Goal: Task Accomplishment & Management: Manage account settings

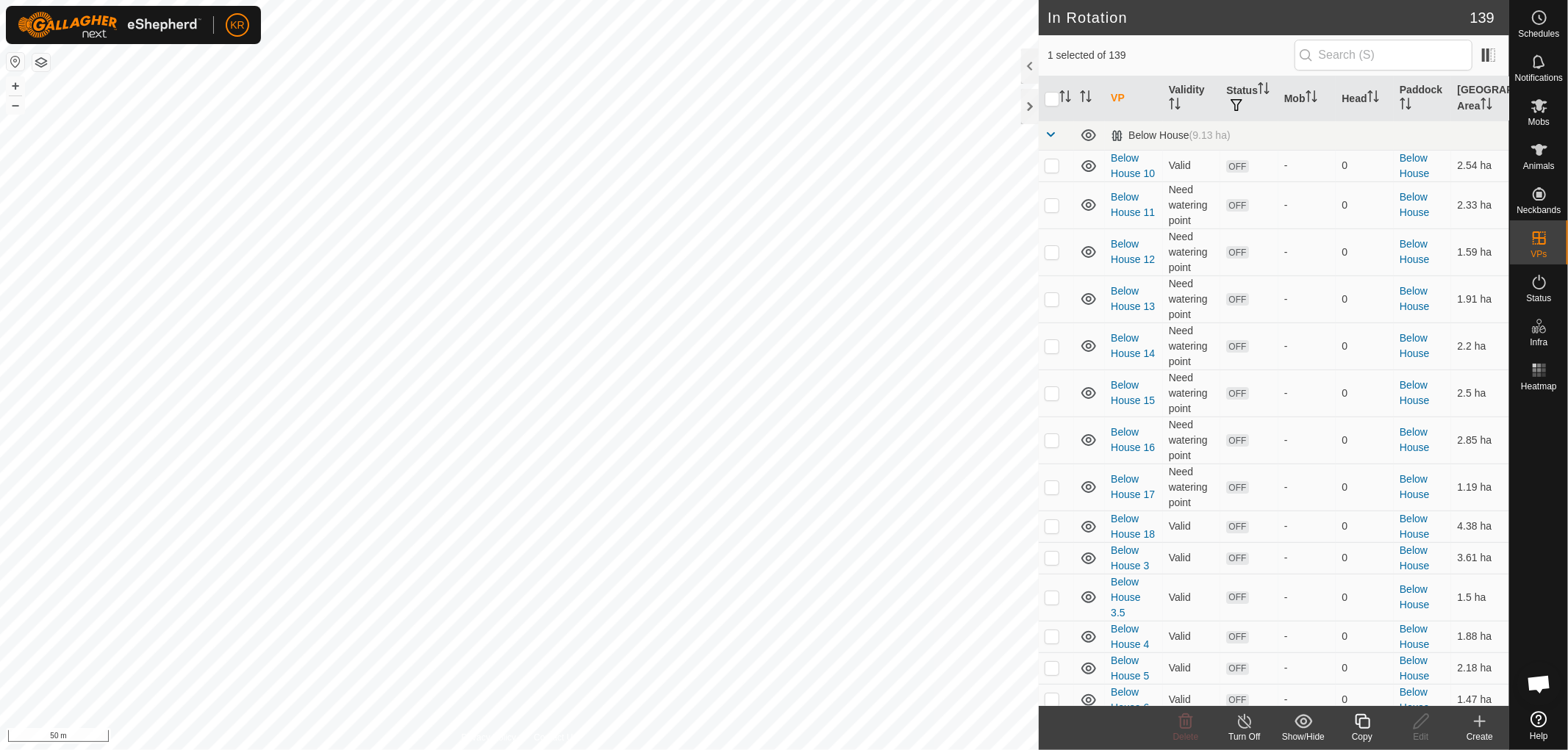
click at [1357, 722] on icon at bounding box center [1362, 721] width 18 height 17
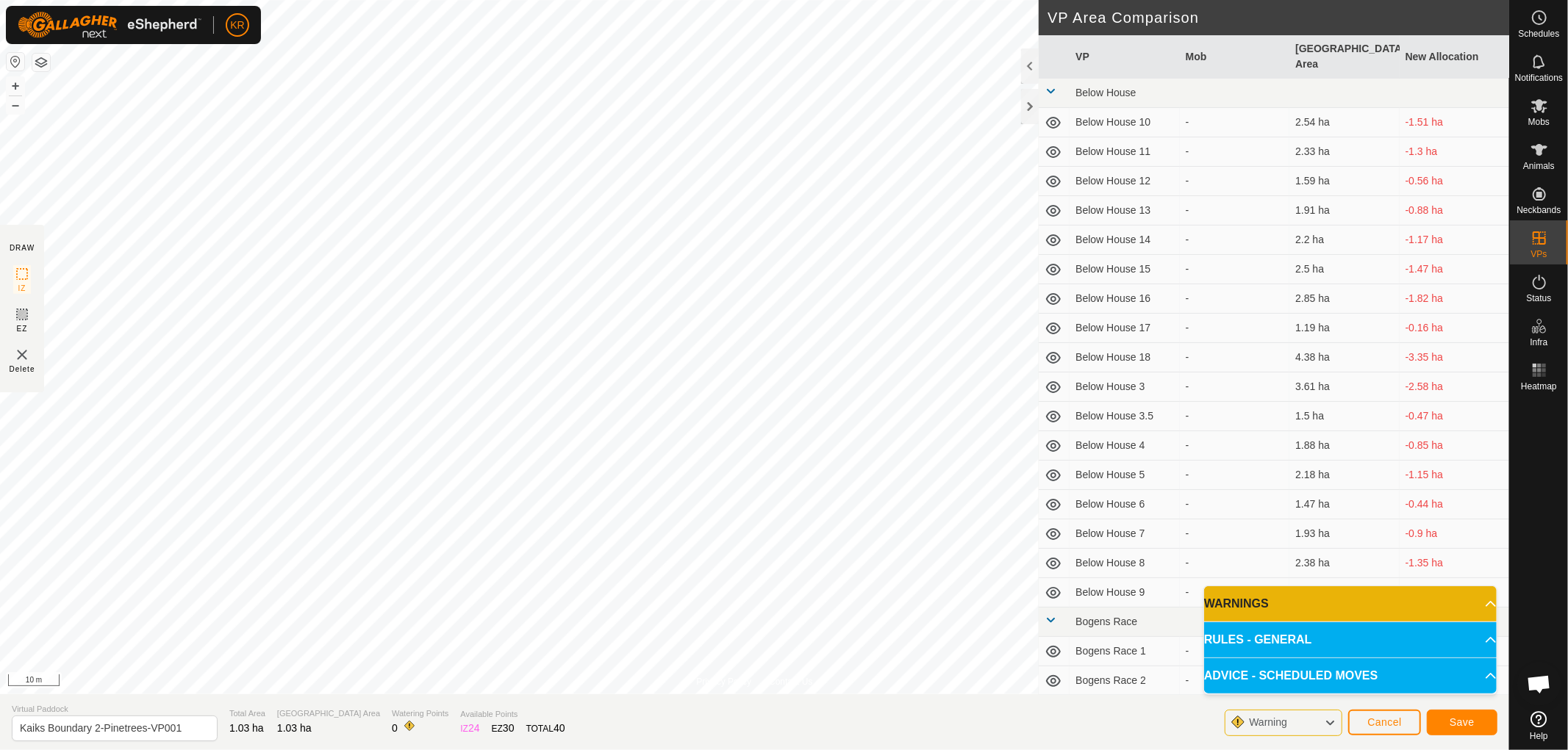
click at [478, 700] on div "Privacy Policy Contact Us Type: Inclusion Zone undefined Animal + – ⇧ i 10 m DR…" at bounding box center [754, 375] width 1509 height 750
click at [192, 723] on input "Kaiks Boundary 2-Pinetrees-VP001" at bounding box center [115, 728] width 206 height 26
click at [102, 730] on input "Kaiks Boundary 2-Pinetrees-1" at bounding box center [115, 728] width 206 height 26
click at [102, 730] on input "Pinetrees-1" at bounding box center [115, 728] width 206 height 26
type input "Pinetrees-1"
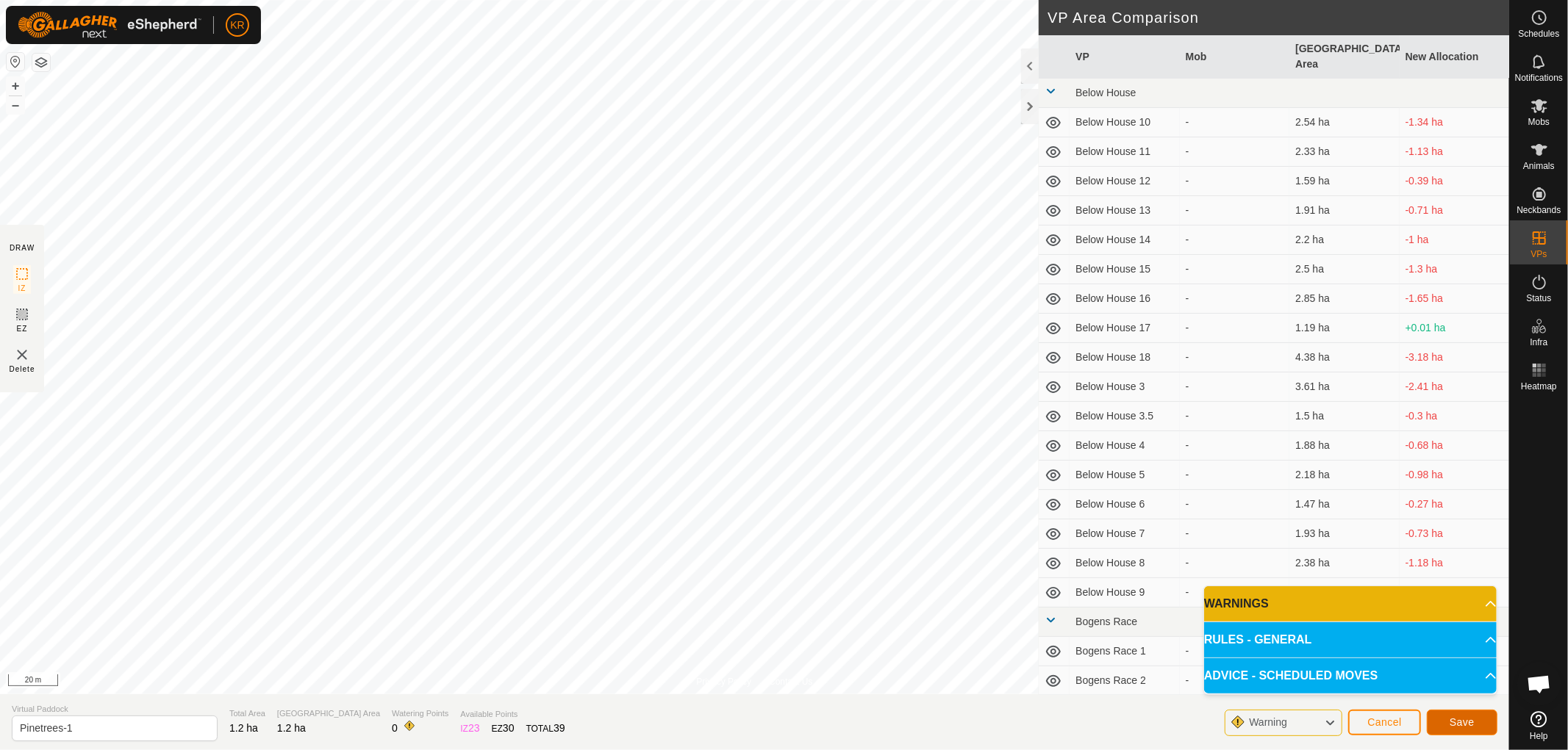
click at [1461, 717] on span "Save" at bounding box center [1462, 722] width 25 height 12
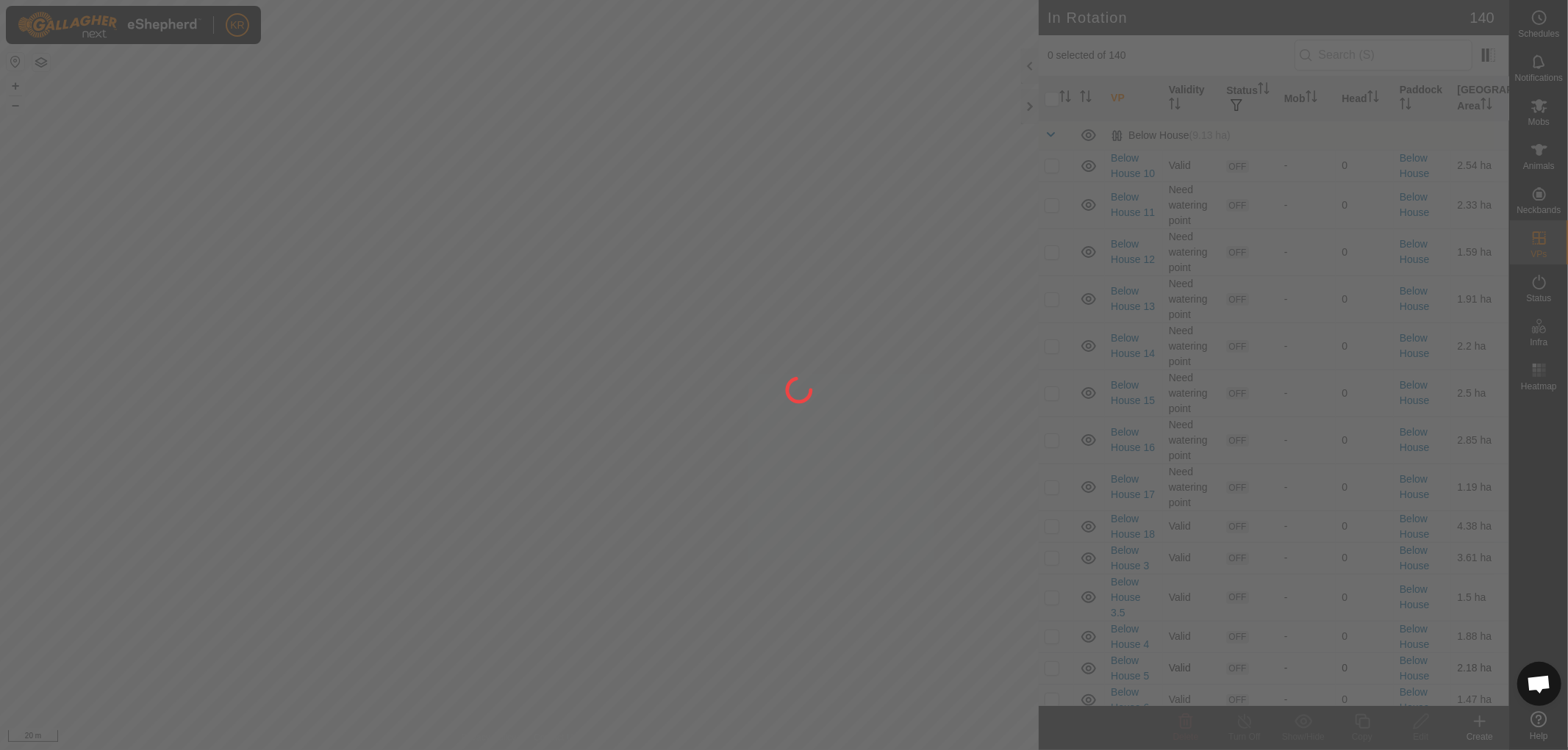
click at [321, 365] on div at bounding box center [784, 375] width 1568 height 750
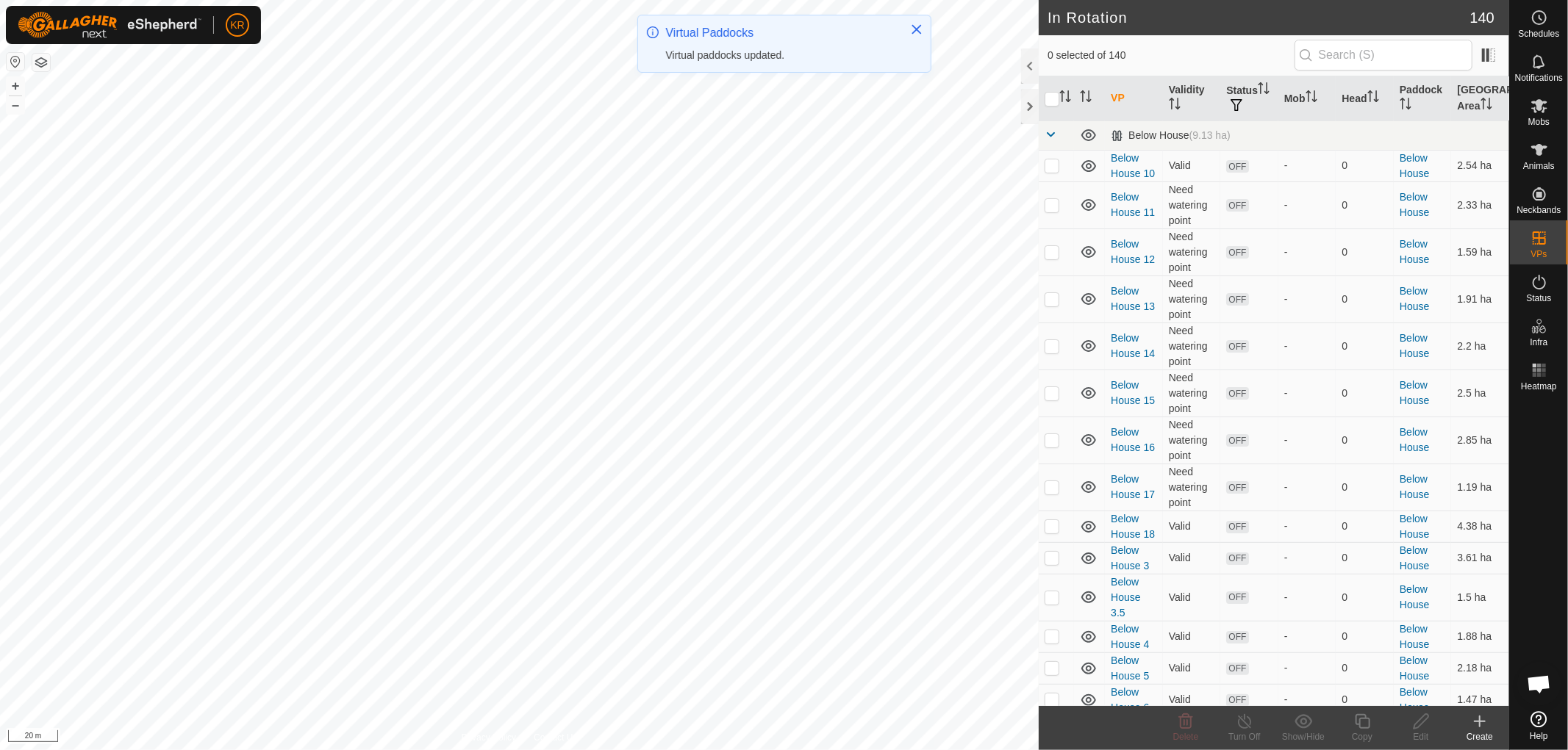
checkbox input "true"
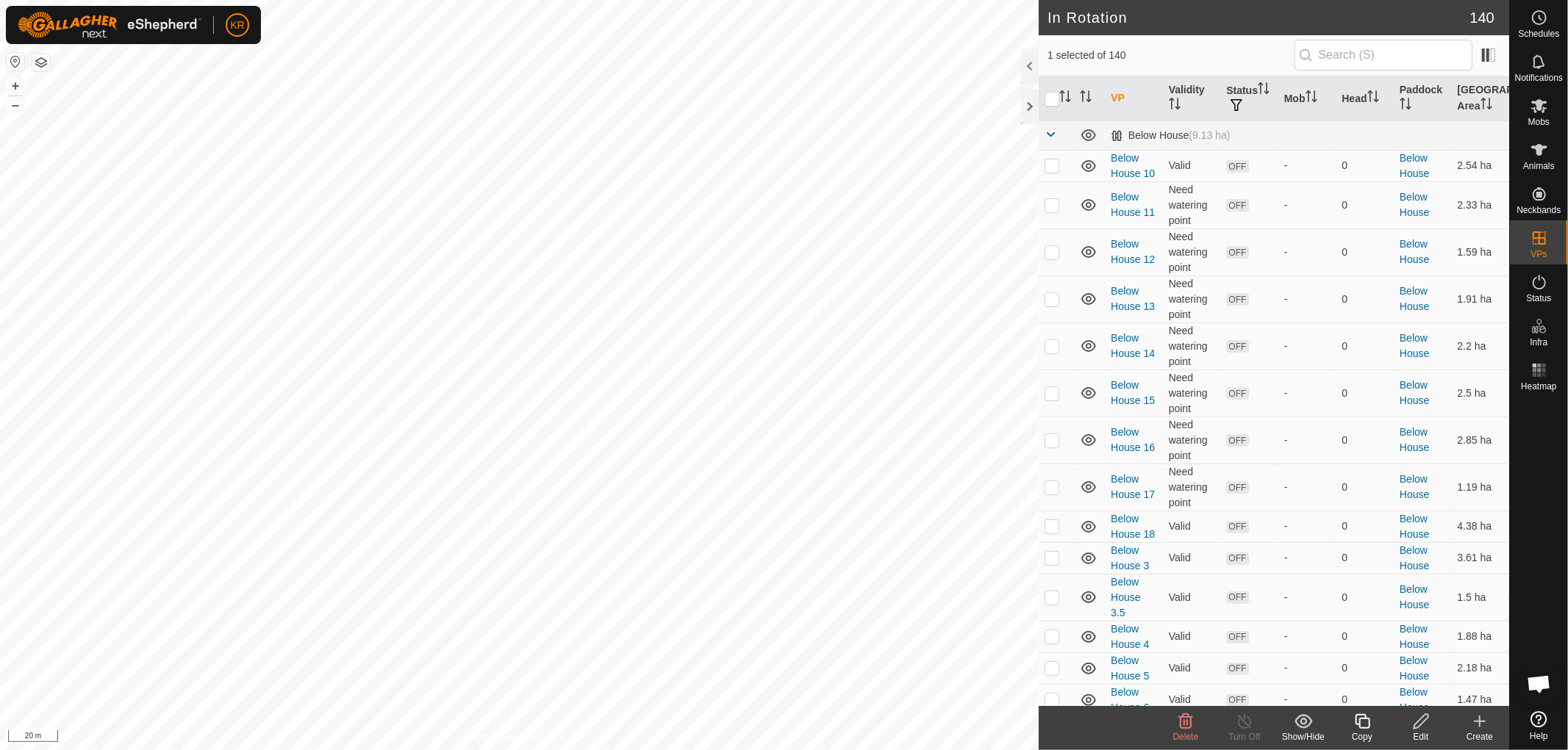
click at [1365, 725] on icon at bounding box center [1362, 721] width 18 height 17
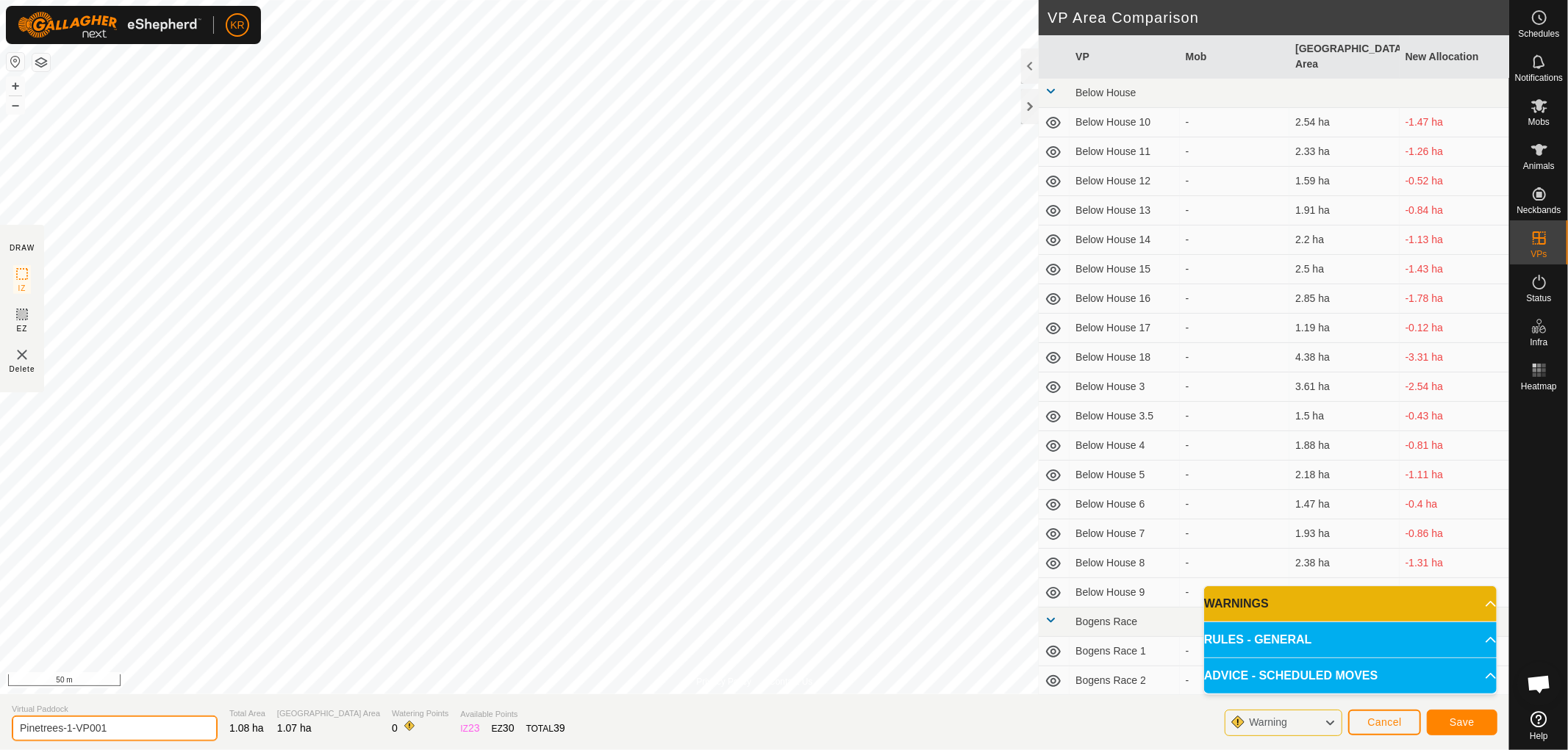
click at [116, 725] on input "Pinetrees-1-VP001" at bounding box center [115, 728] width 206 height 26
type input "Pinetrees-2"
click at [1452, 718] on span "Save" at bounding box center [1462, 722] width 25 height 12
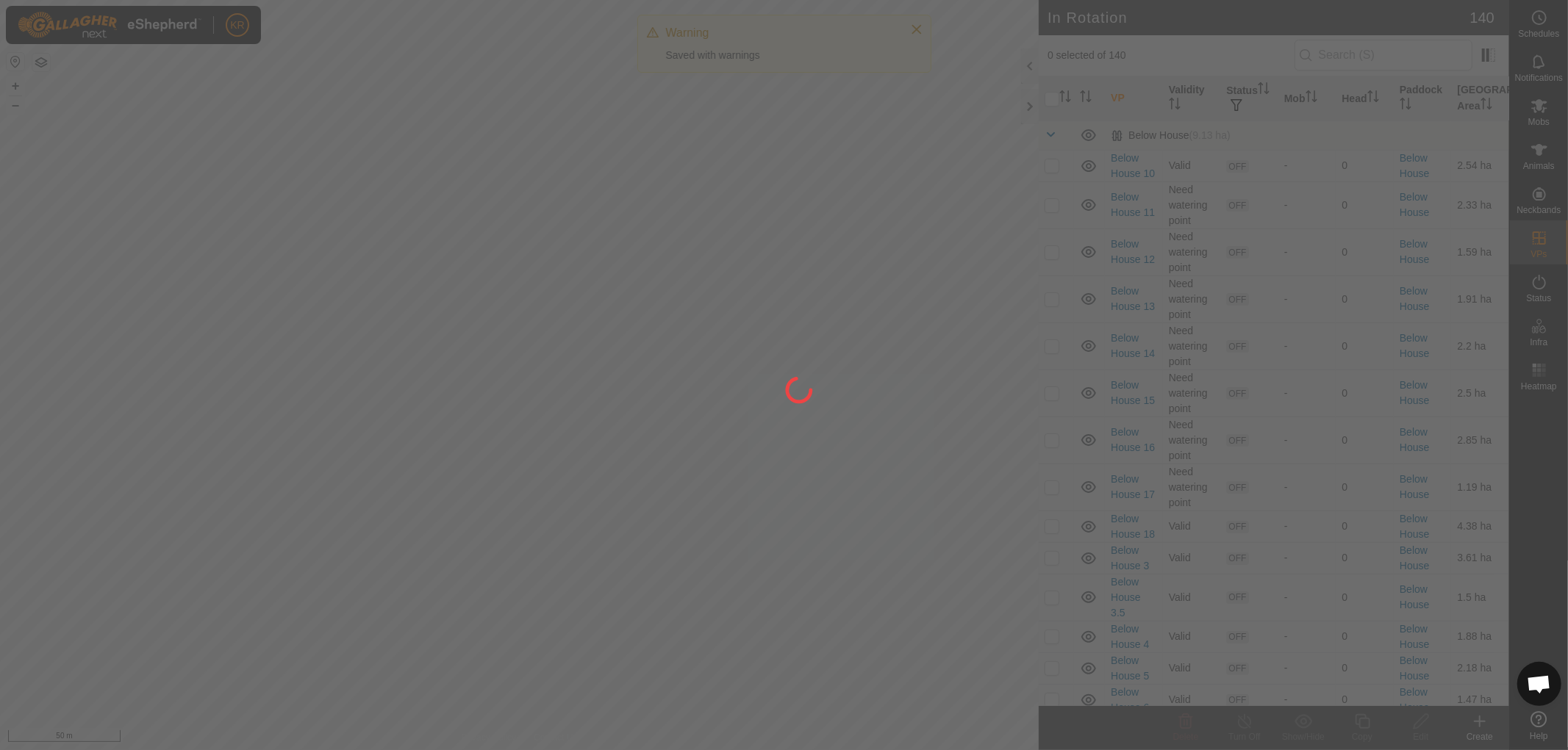
click at [1452, 718] on div at bounding box center [784, 375] width 1568 height 750
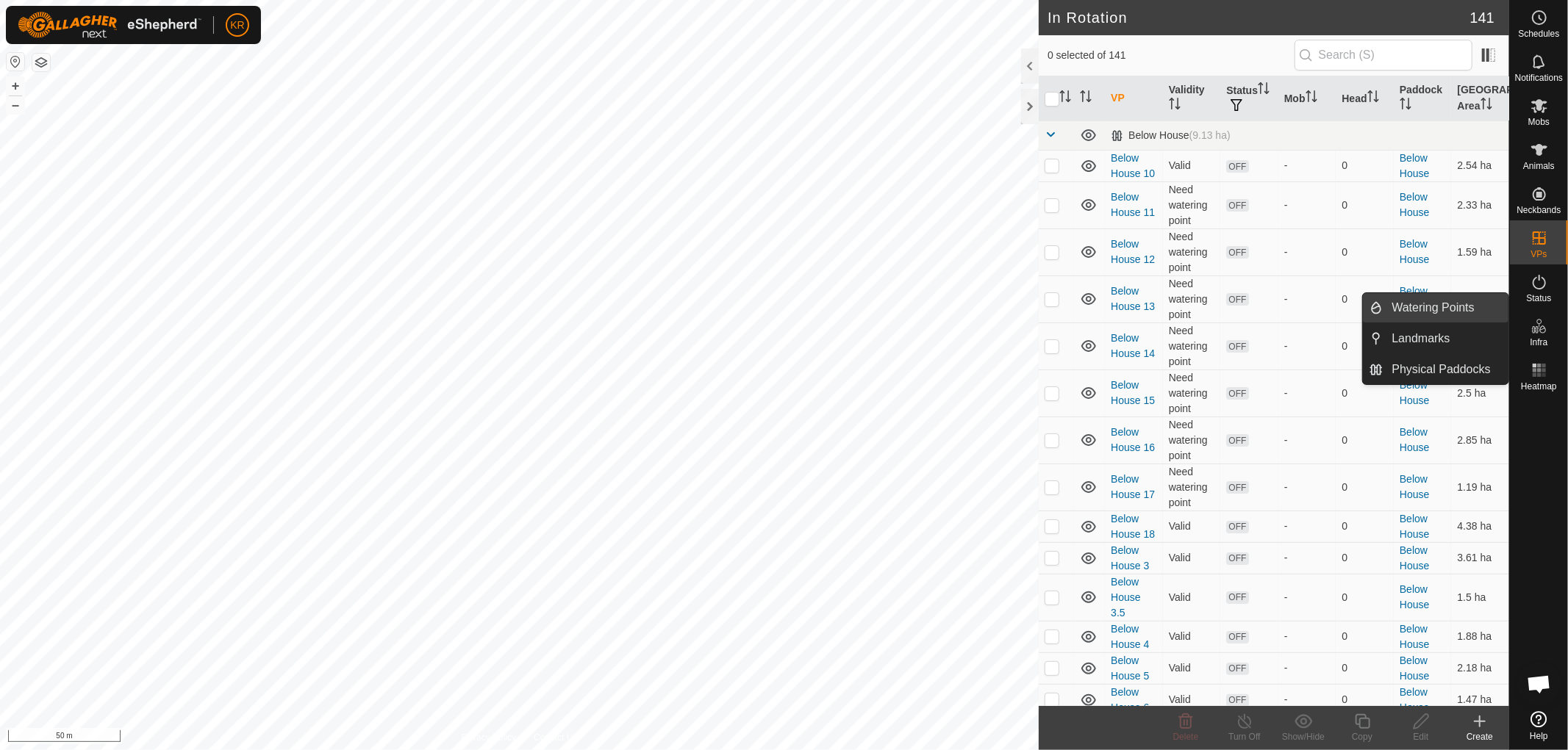
click at [1459, 307] on link "Watering Points" at bounding box center [1446, 307] width 126 height 29
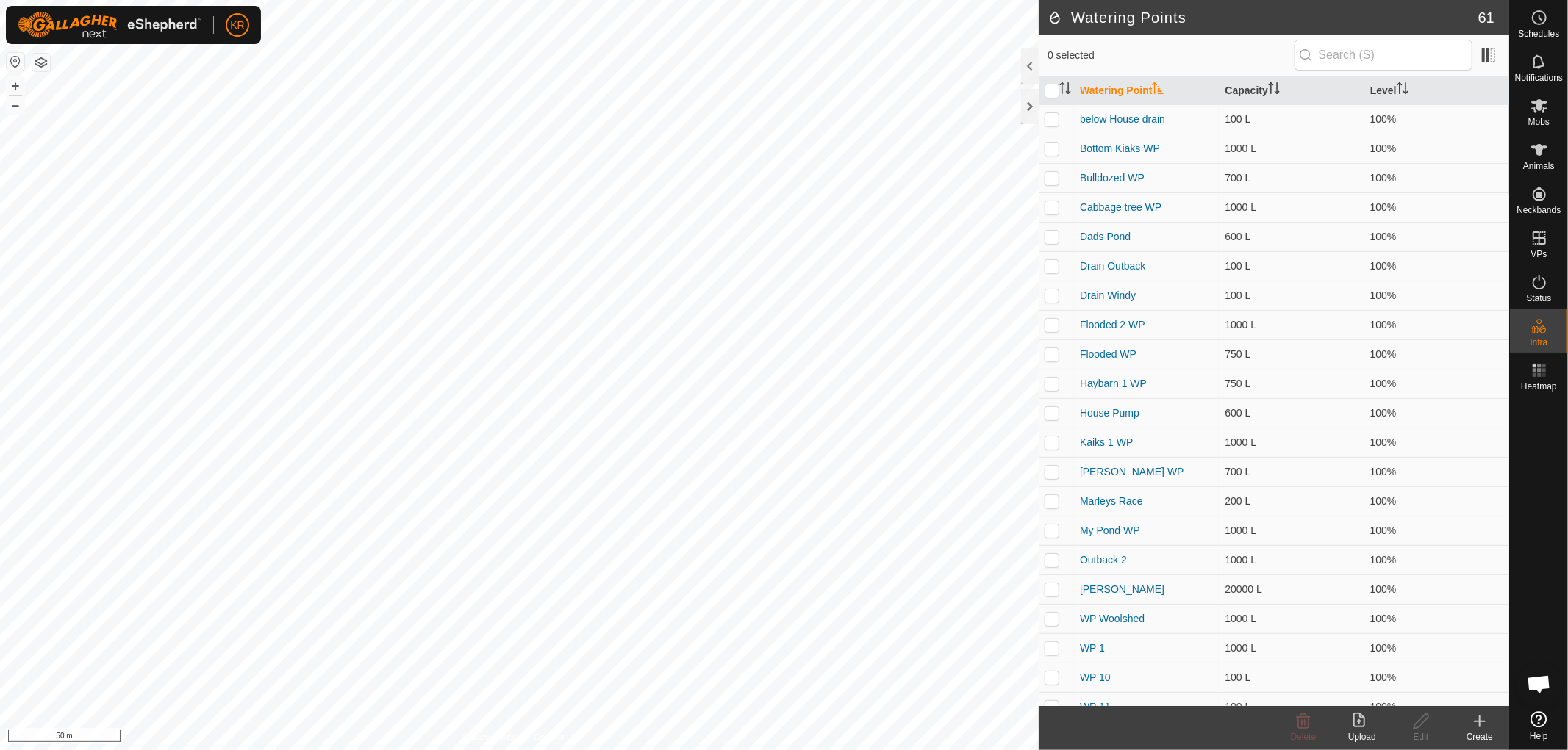
click at [1480, 721] on icon at bounding box center [1480, 721] width 11 height 0
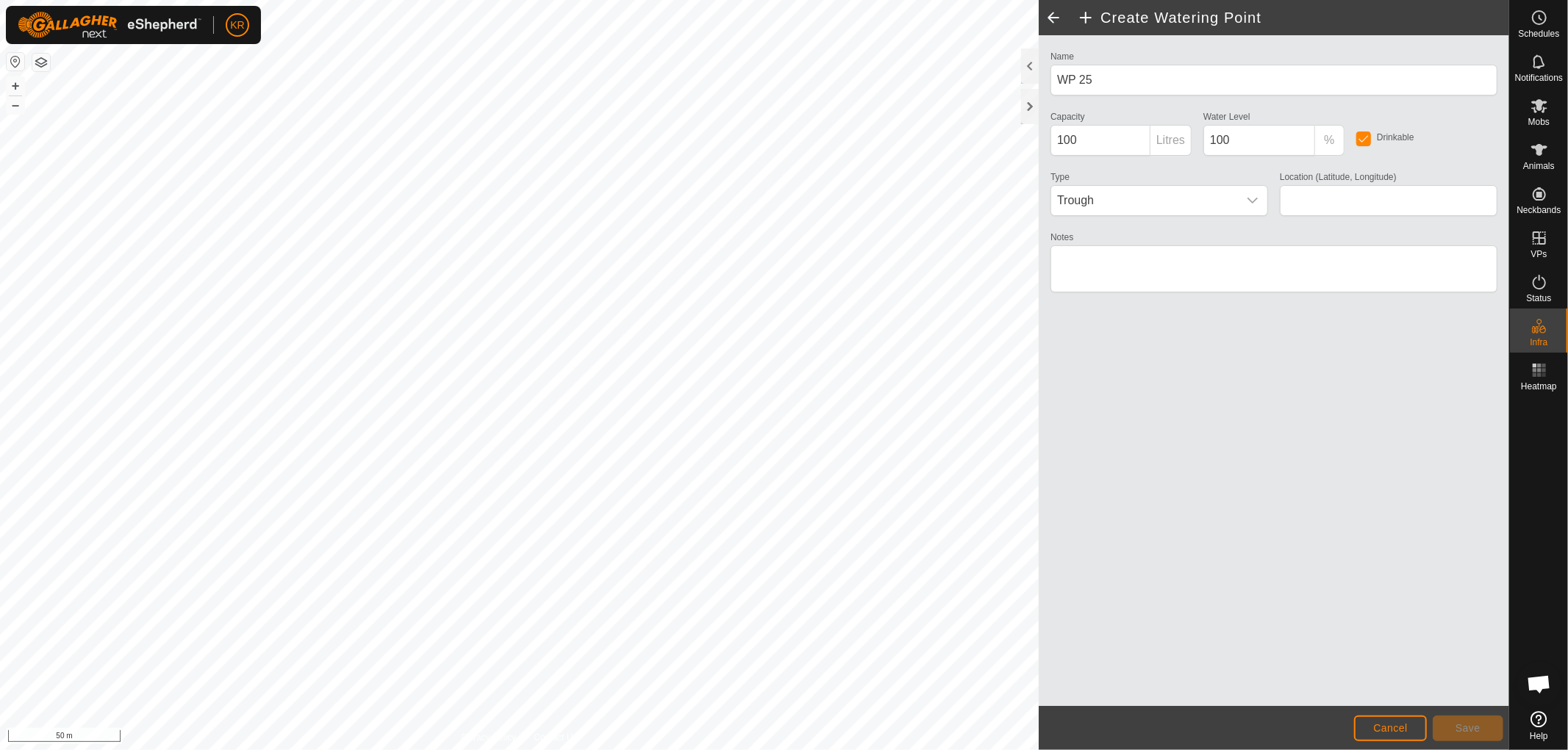
type input "-37.424787, 175.029401"
click at [1456, 728] on span "Save" at bounding box center [1467, 728] width 25 height 12
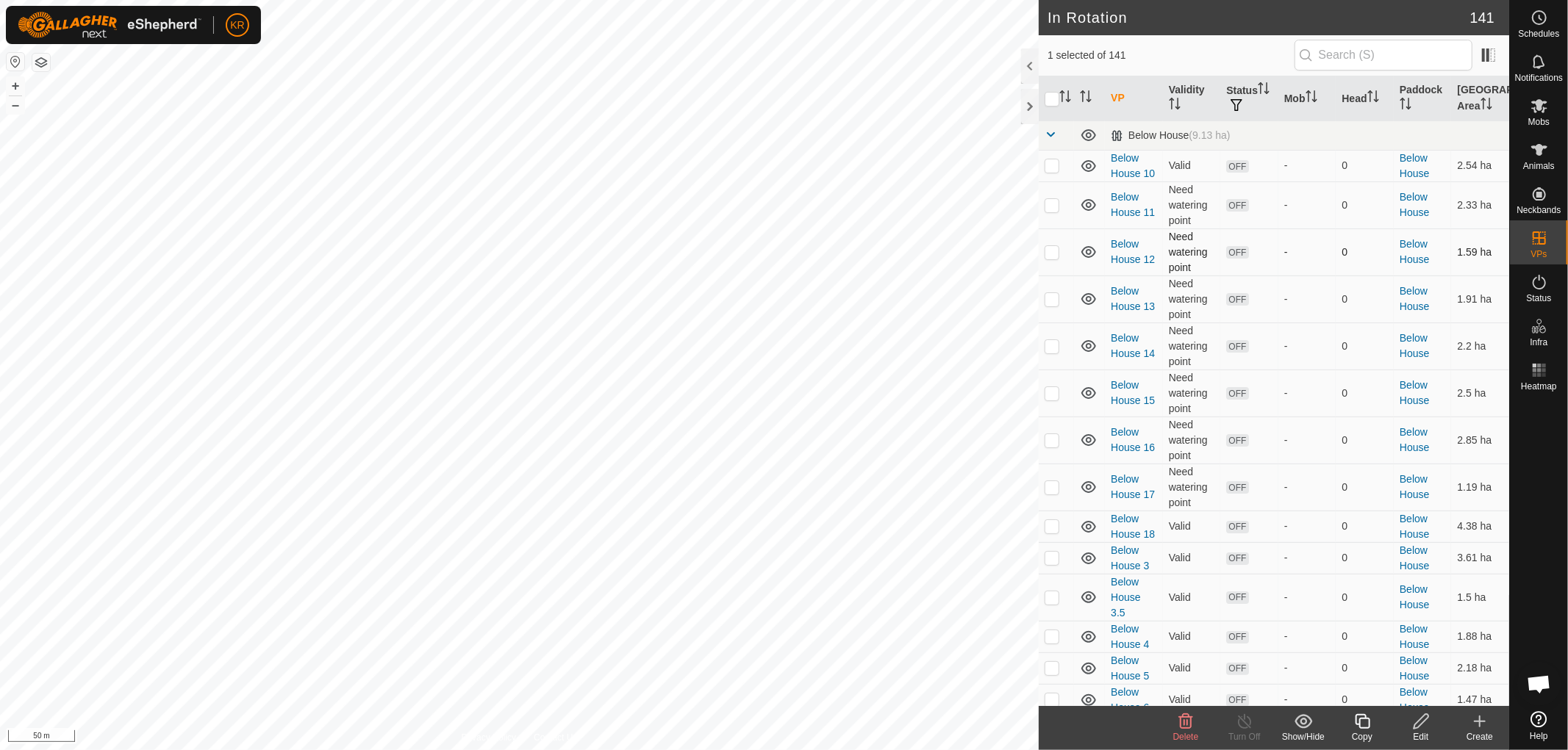
checkbox input "true"
checkbox input "false"
click at [1362, 720] on icon at bounding box center [1362, 721] width 18 height 17
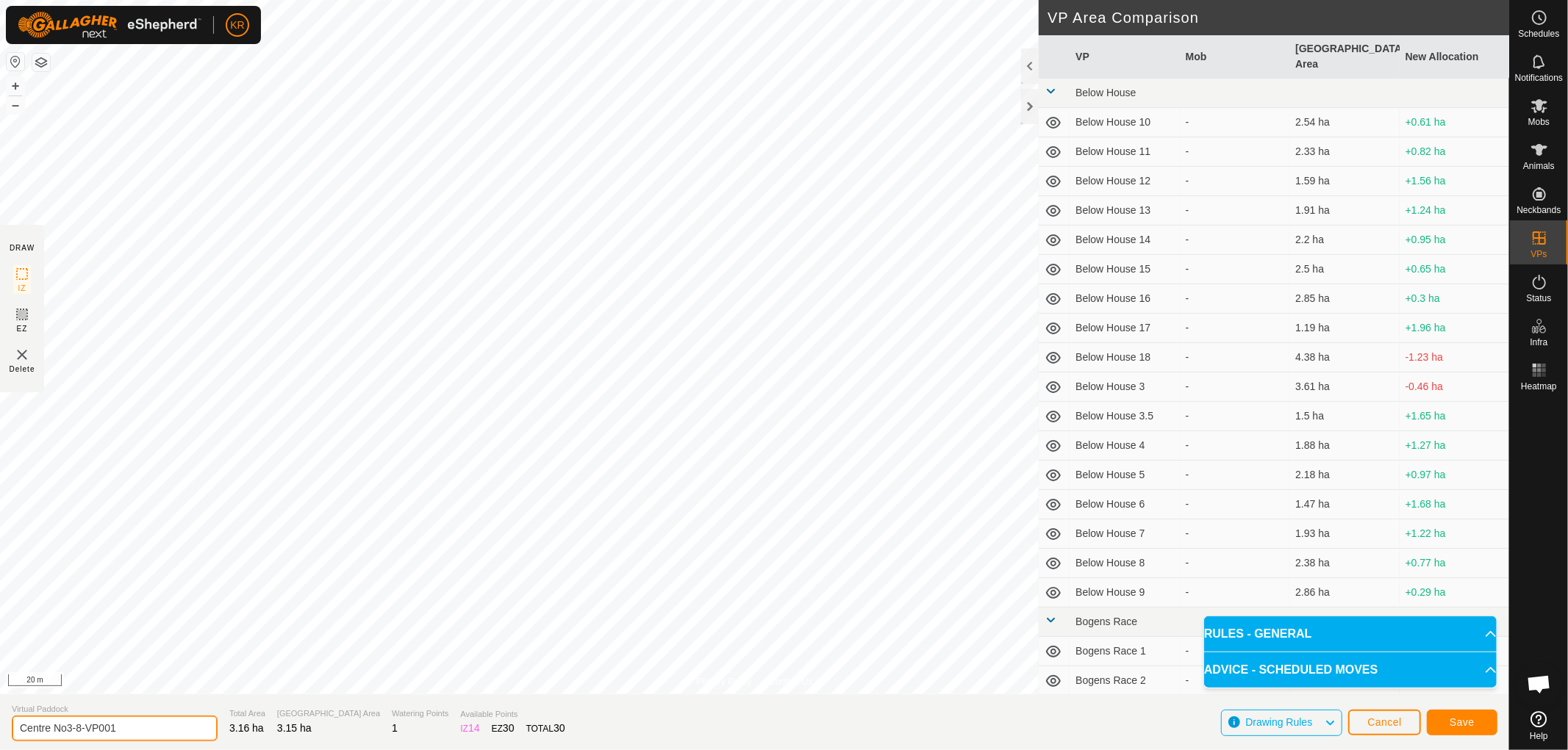
click at [123, 729] on input "Centre No3-8-VP001" at bounding box center [115, 728] width 206 height 26
type input "Centre No 9"
click at [1472, 721] on span "Save" at bounding box center [1462, 722] width 25 height 12
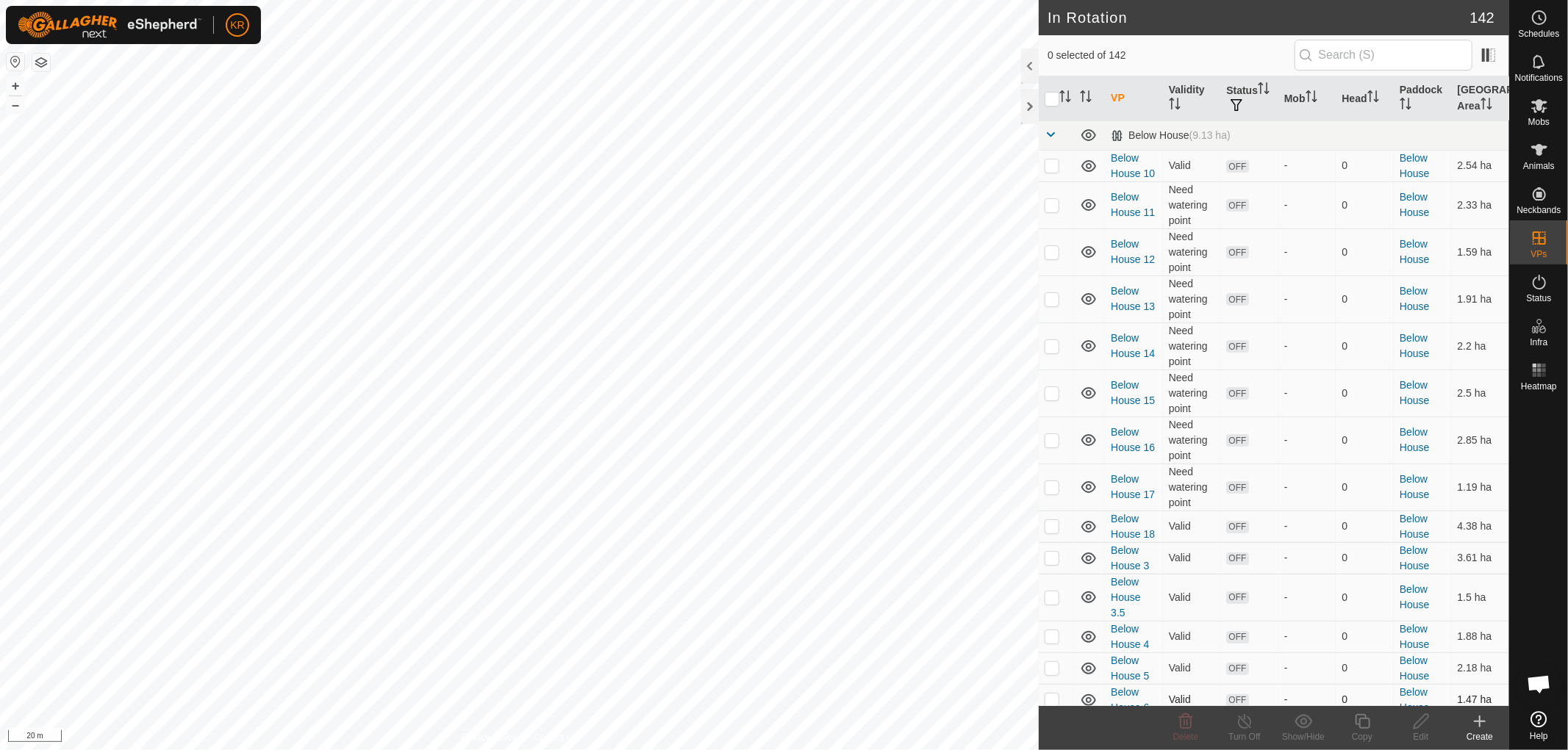
checkbox input "true"
click at [1362, 718] on icon at bounding box center [1362, 721] width 15 height 15
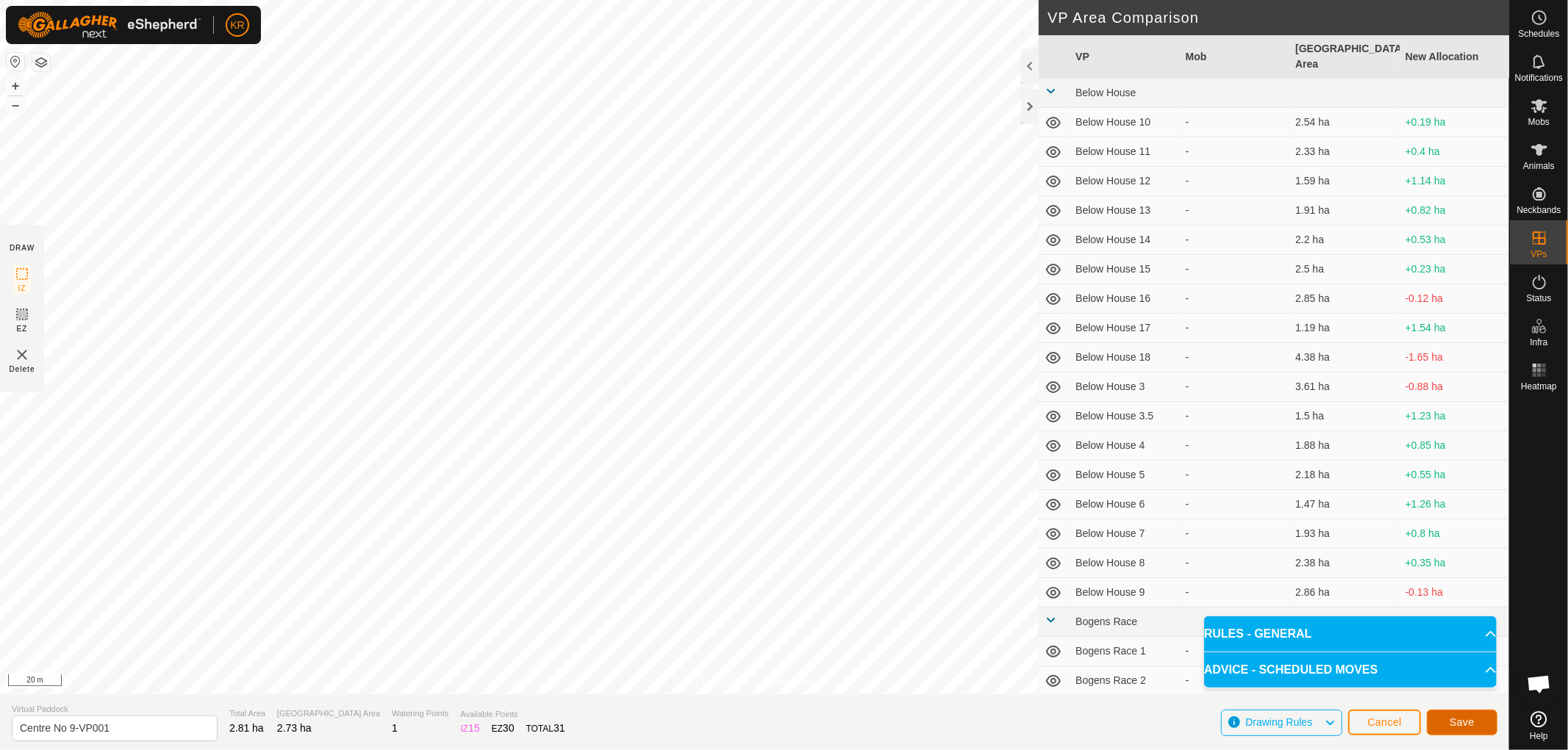
click at [1464, 710] on button "Save" at bounding box center [1462, 722] width 71 height 26
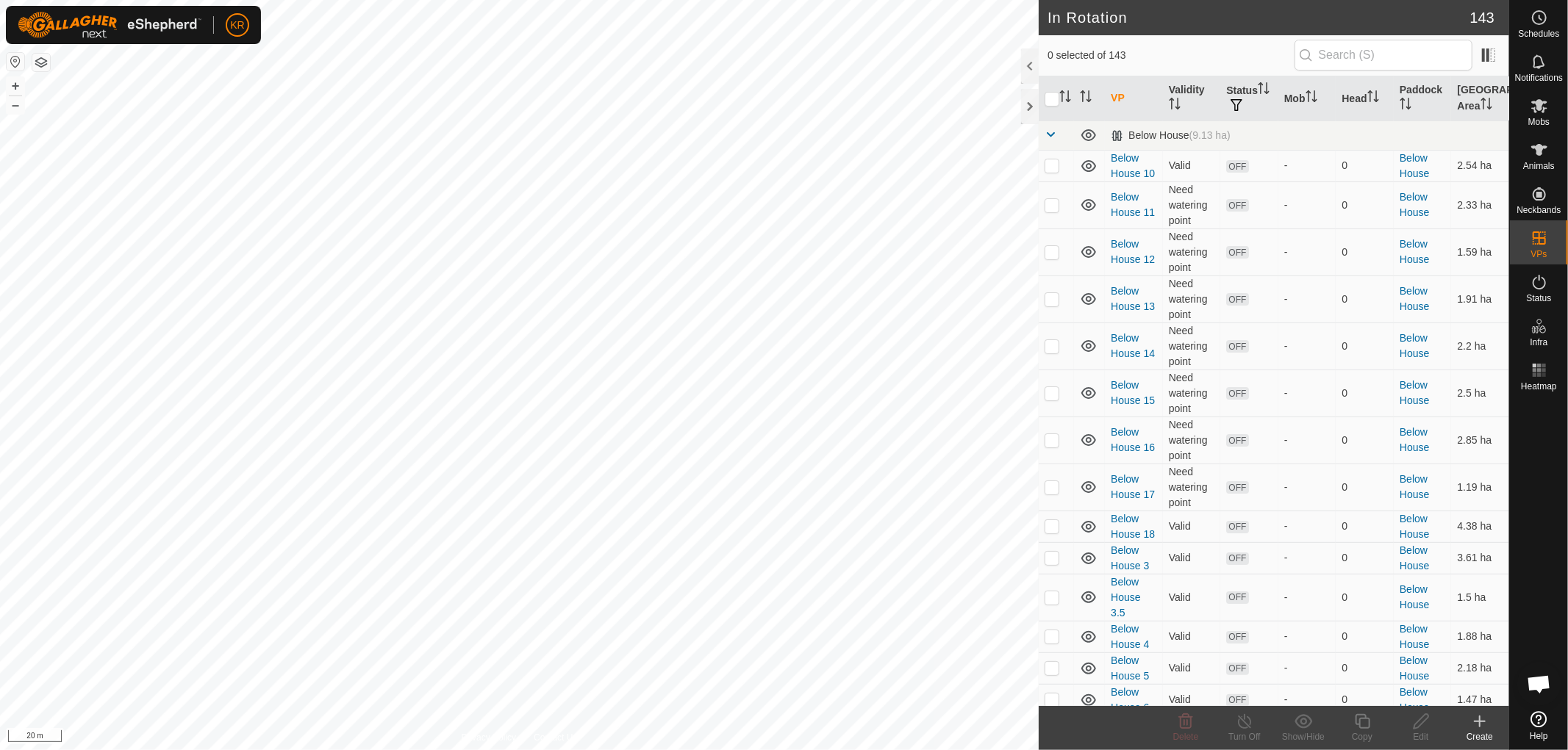
checkbox input "true"
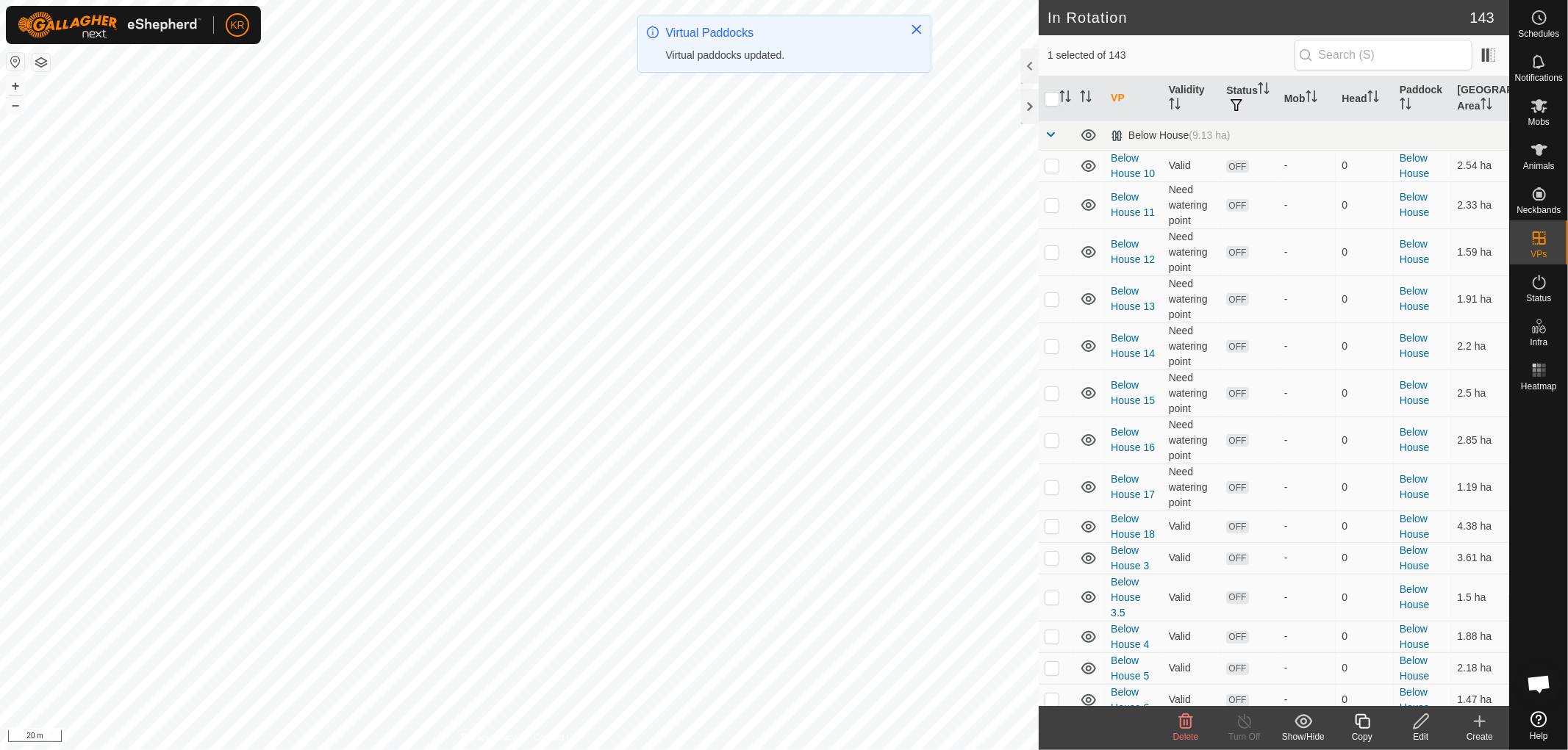
click at [1420, 722] on icon at bounding box center [1421, 721] width 18 height 17
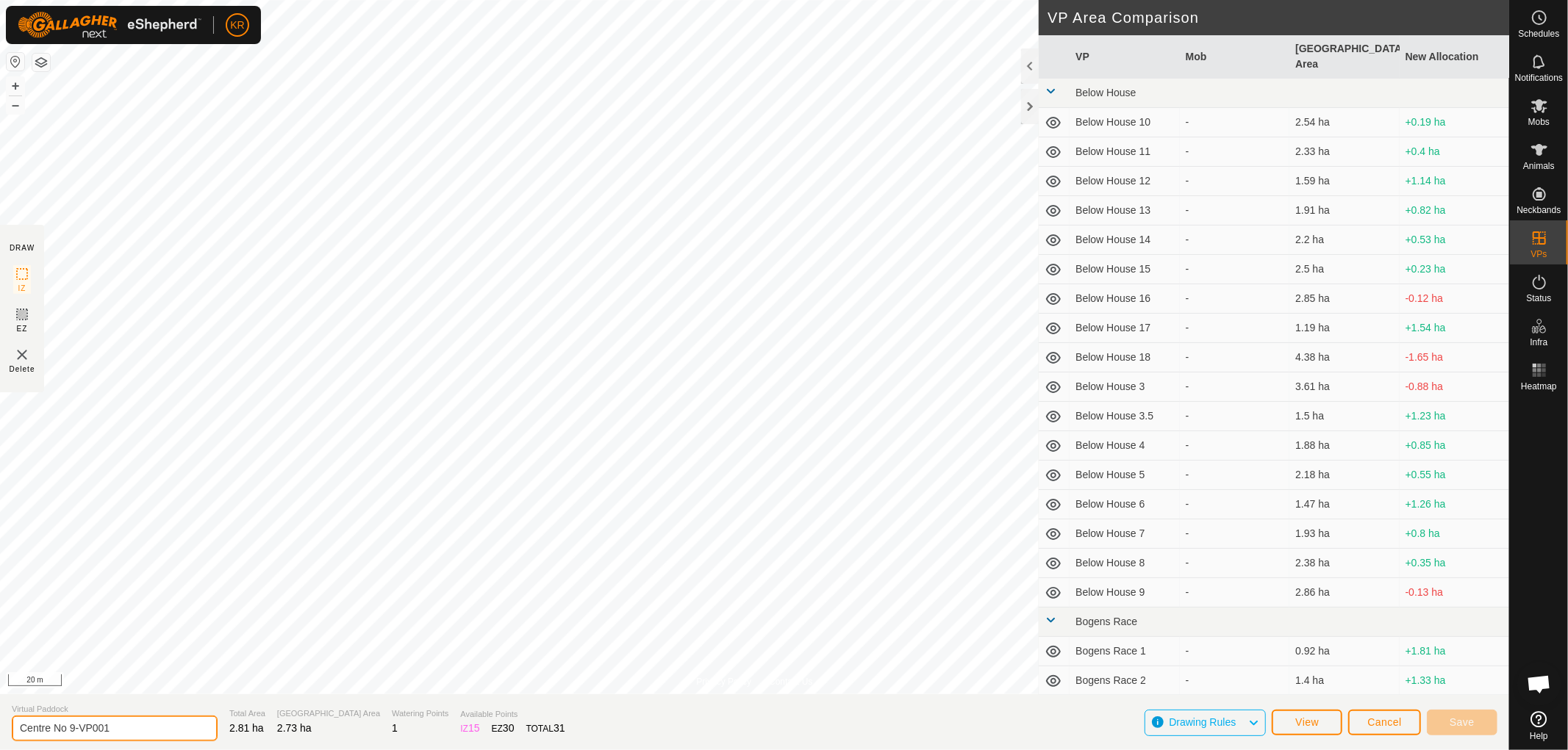
click at [126, 725] on input "Centre No 9-VP001" at bounding box center [115, 728] width 206 height 26
type input "Centre No 10"
click at [1463, 716] on span "Save" at bounding box center [1462, 722] width 25 height 12
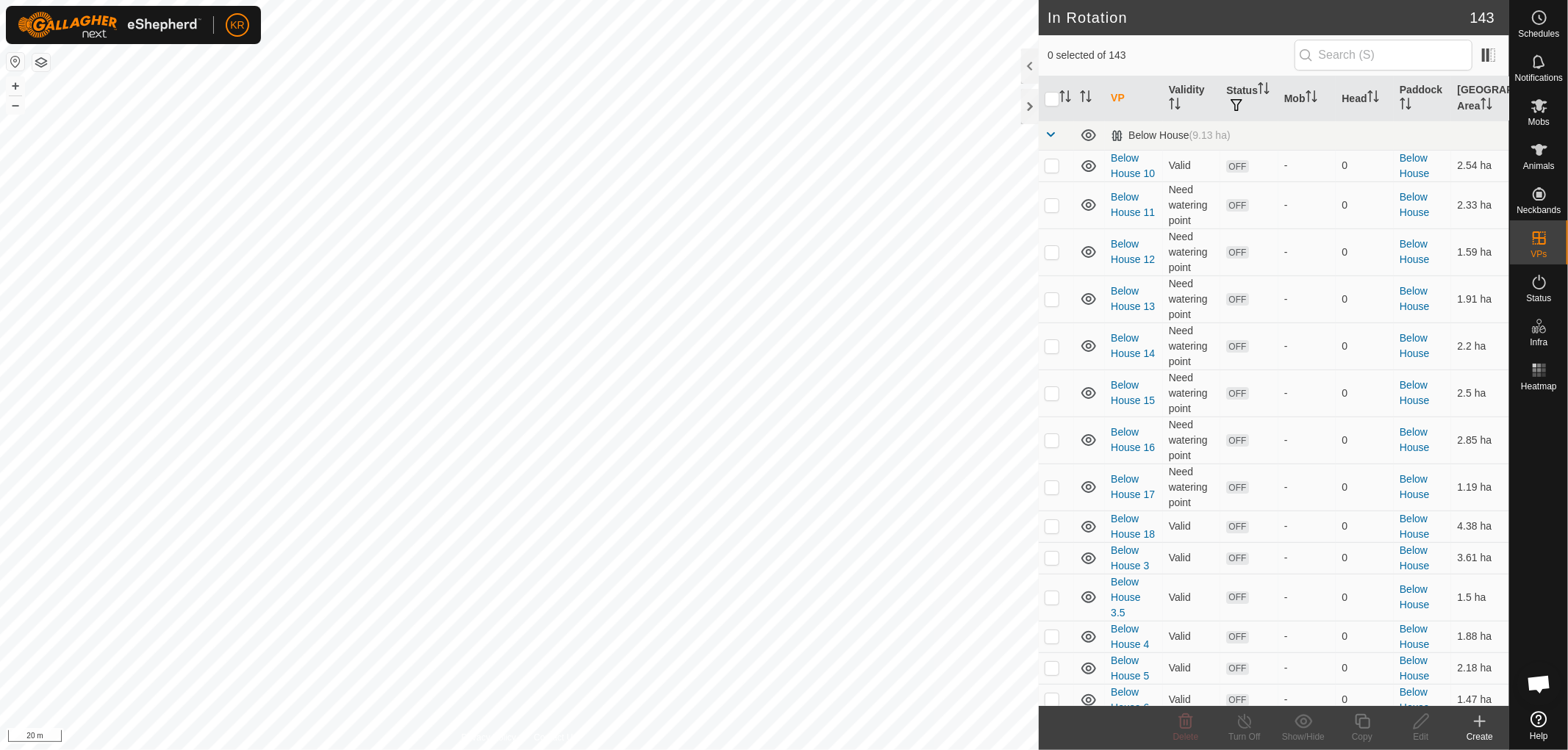
checkbox input "true"
click at [1414, 722] on icon at bounding box center [1421, 721] width 18 height 17
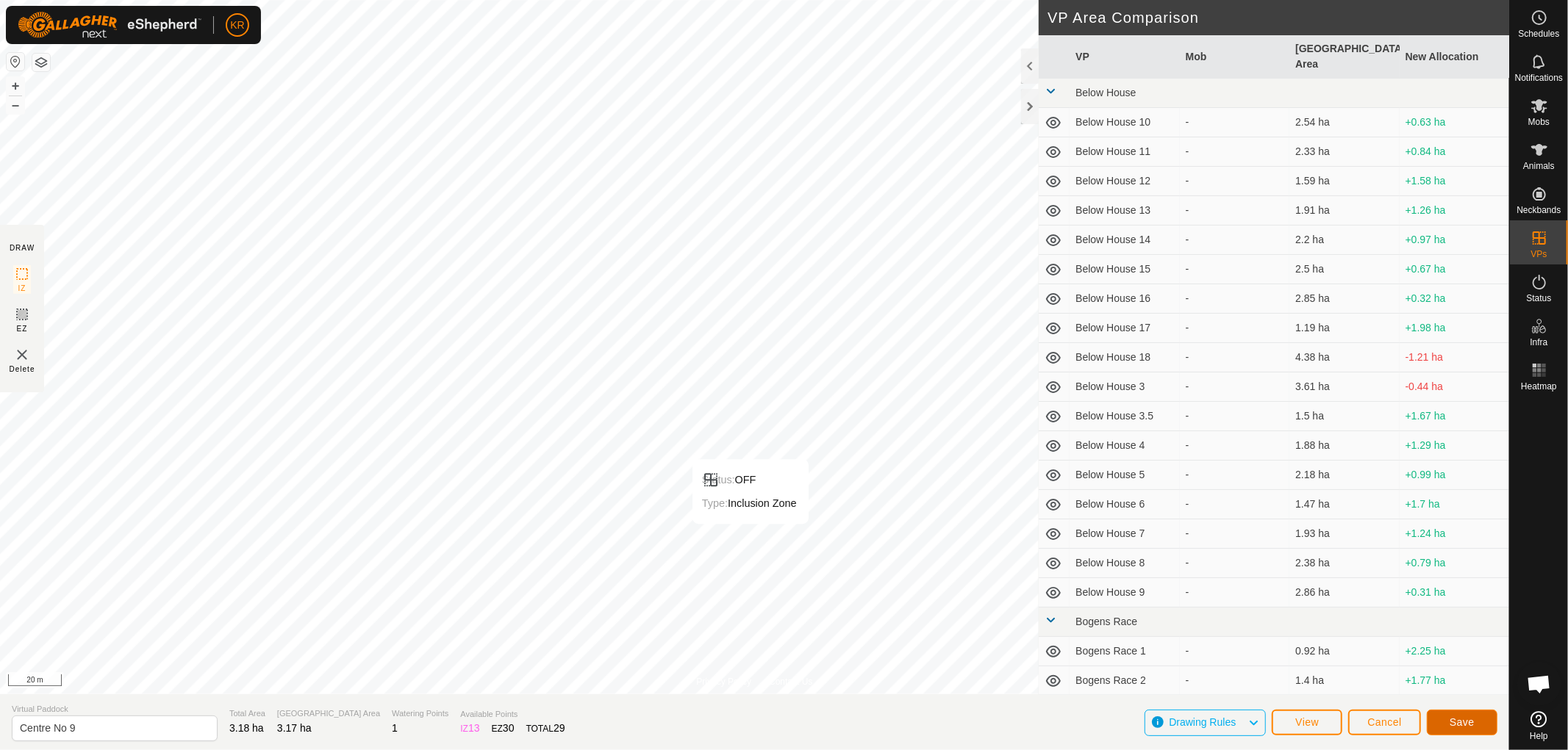
click at [1487, 714] on button "Save" at bounding box center [1462, 722] width 71 height 26
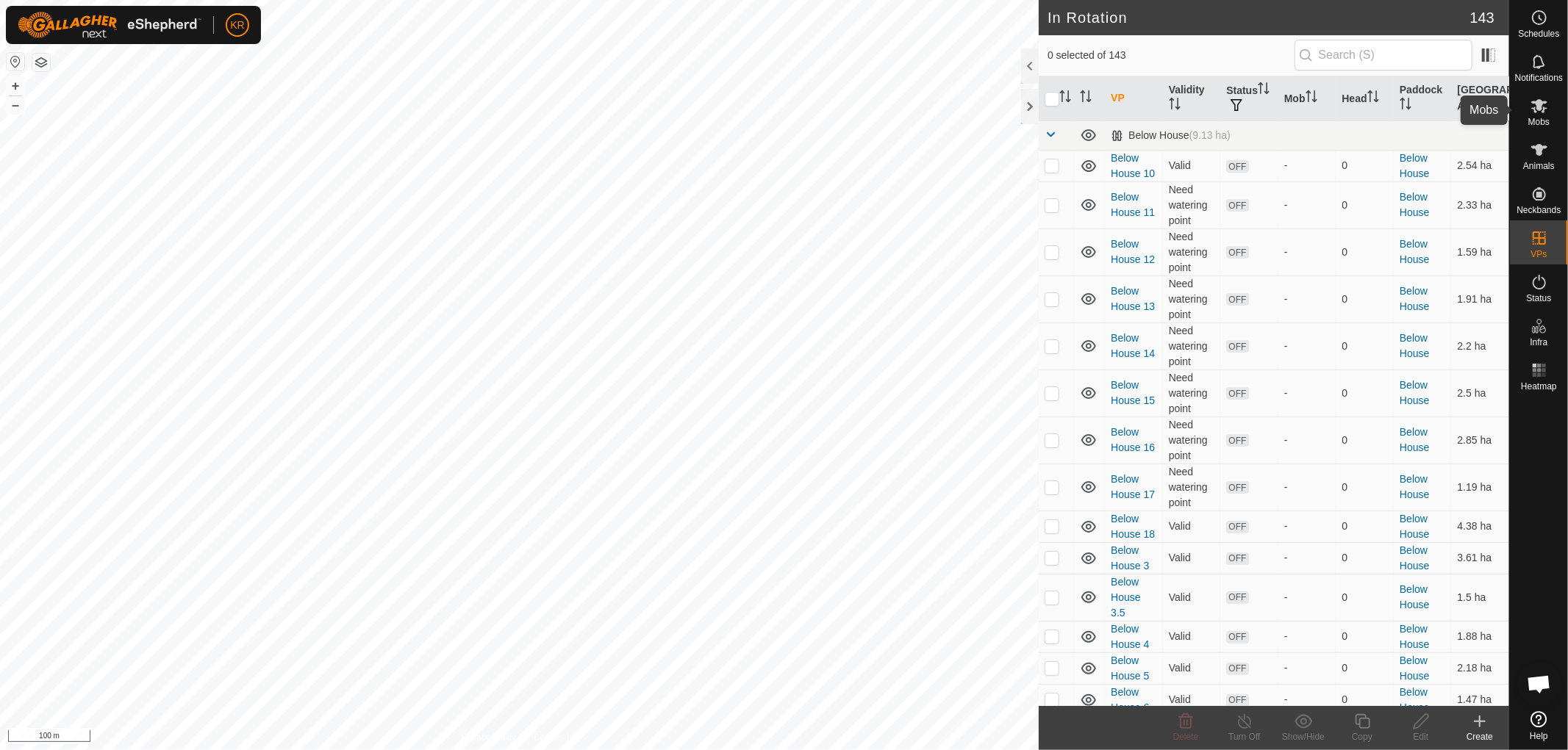
click at [1546, 108] on icon at bounding box center [1539, 105] width 17 height 17
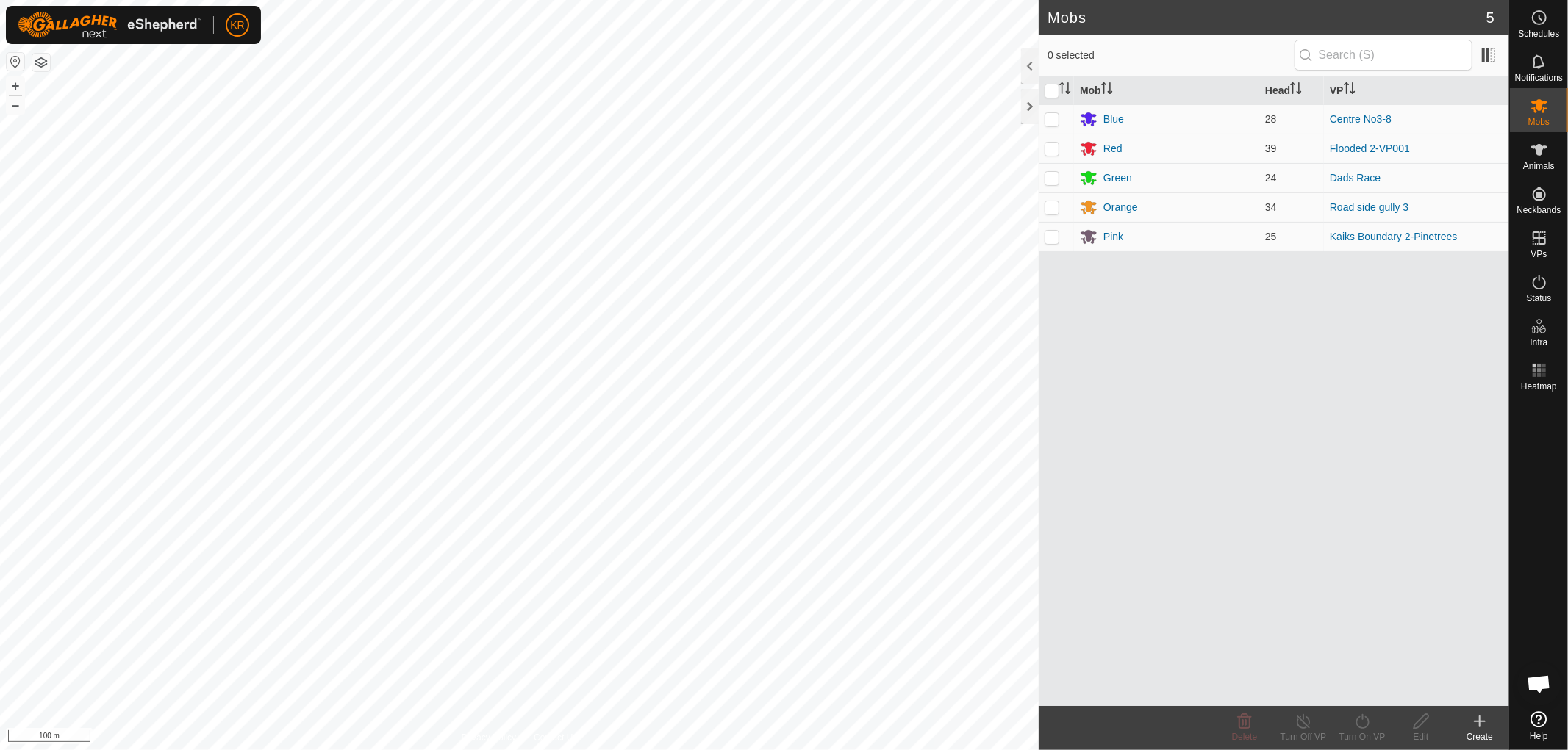
click at [1053, 149] on p-checkbox at bounding box center [1052, 148] width 15 height 12
checkbox input "true"
click at [1362, 727] on icon at bounding box center [1362, 721] width 18 height 17
click at [1368, 679] on link "Now" at bounding box center [1405, 688] width 145 height 29
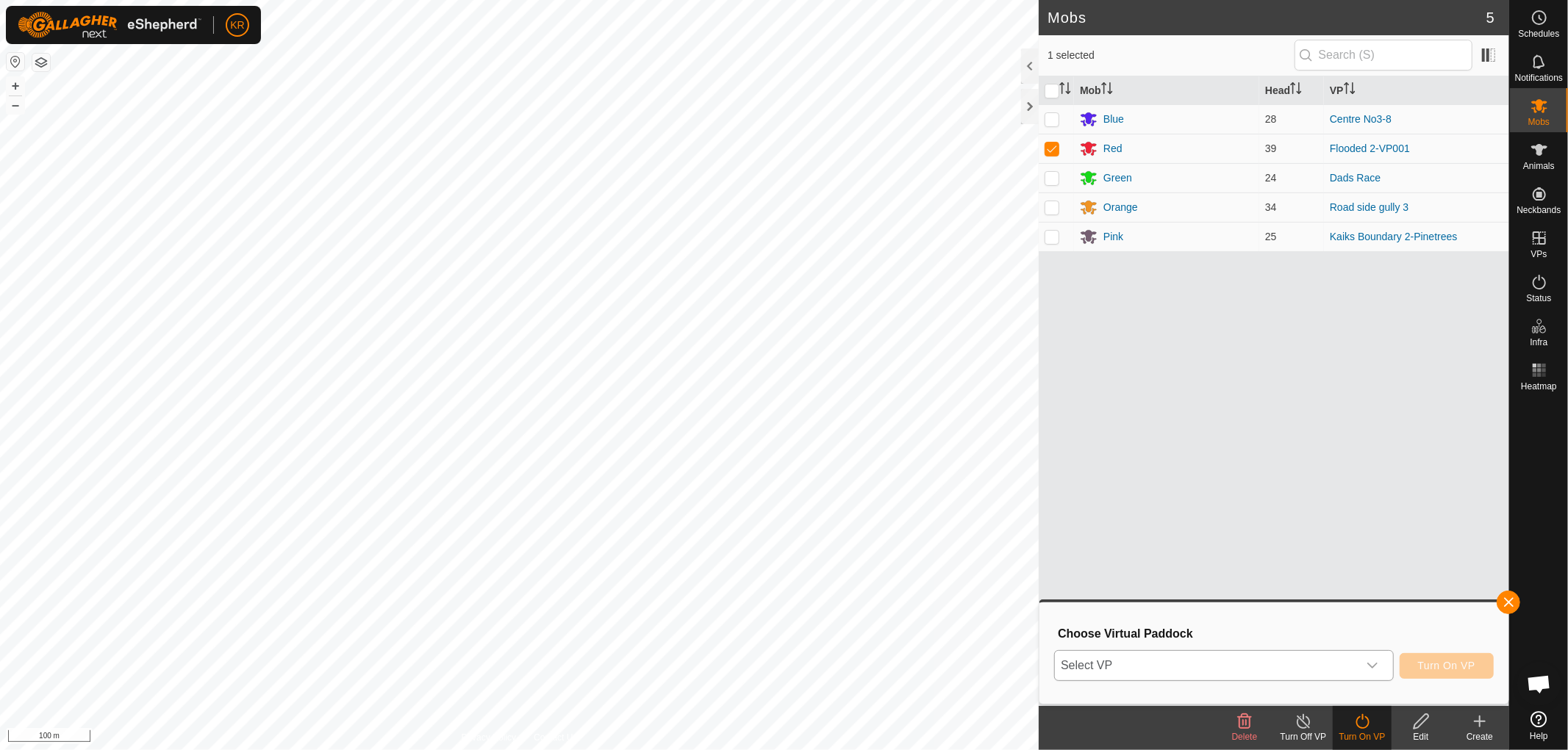
click at [1364, 663] on div "dropdown trigger" at bounding box center [1372, 665] width 29 height 29
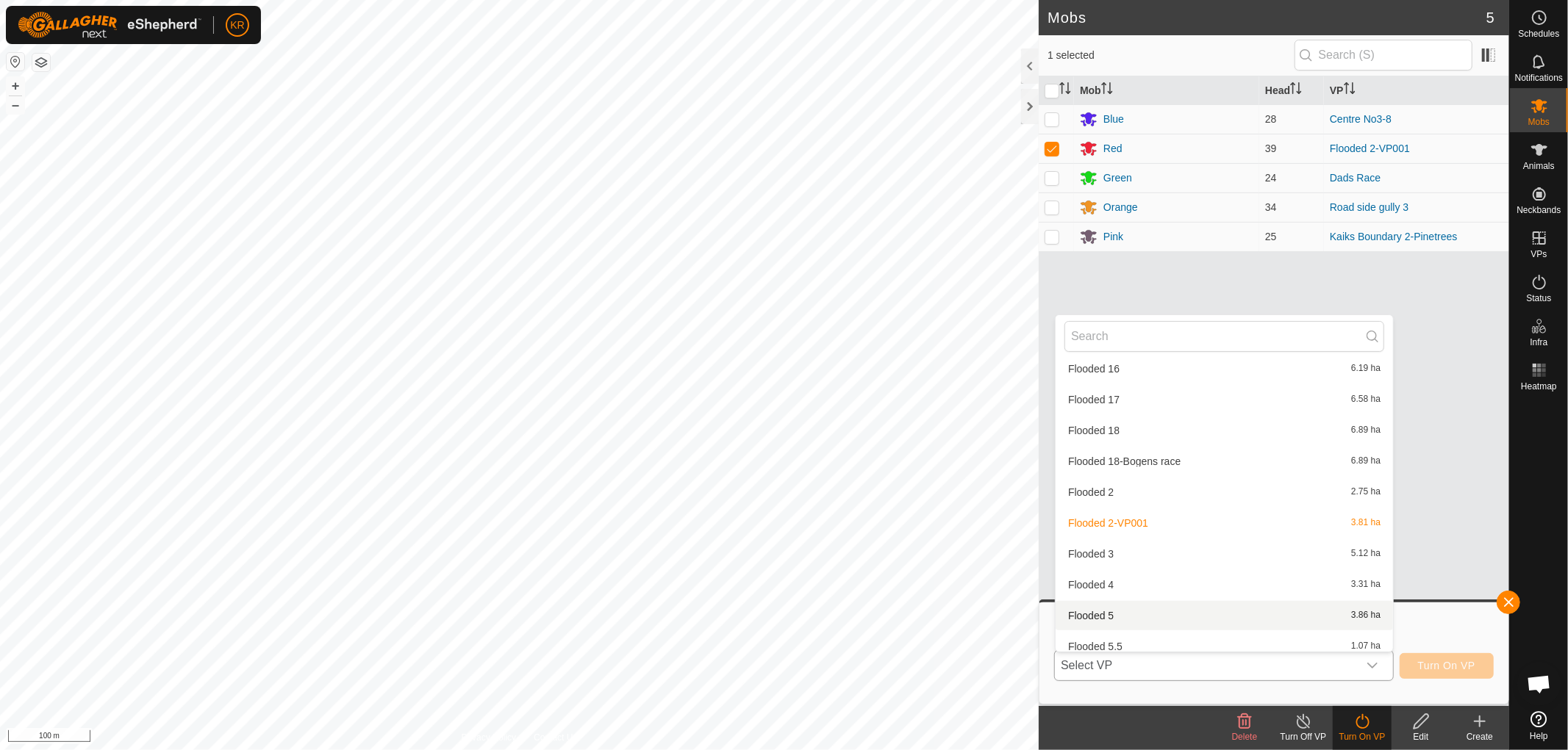
scroll to position [1874, 0]
click at [1124, 548] on li "Flooded 3 5.12 ha" at bounding box center [1224, 554] width 338 height 29
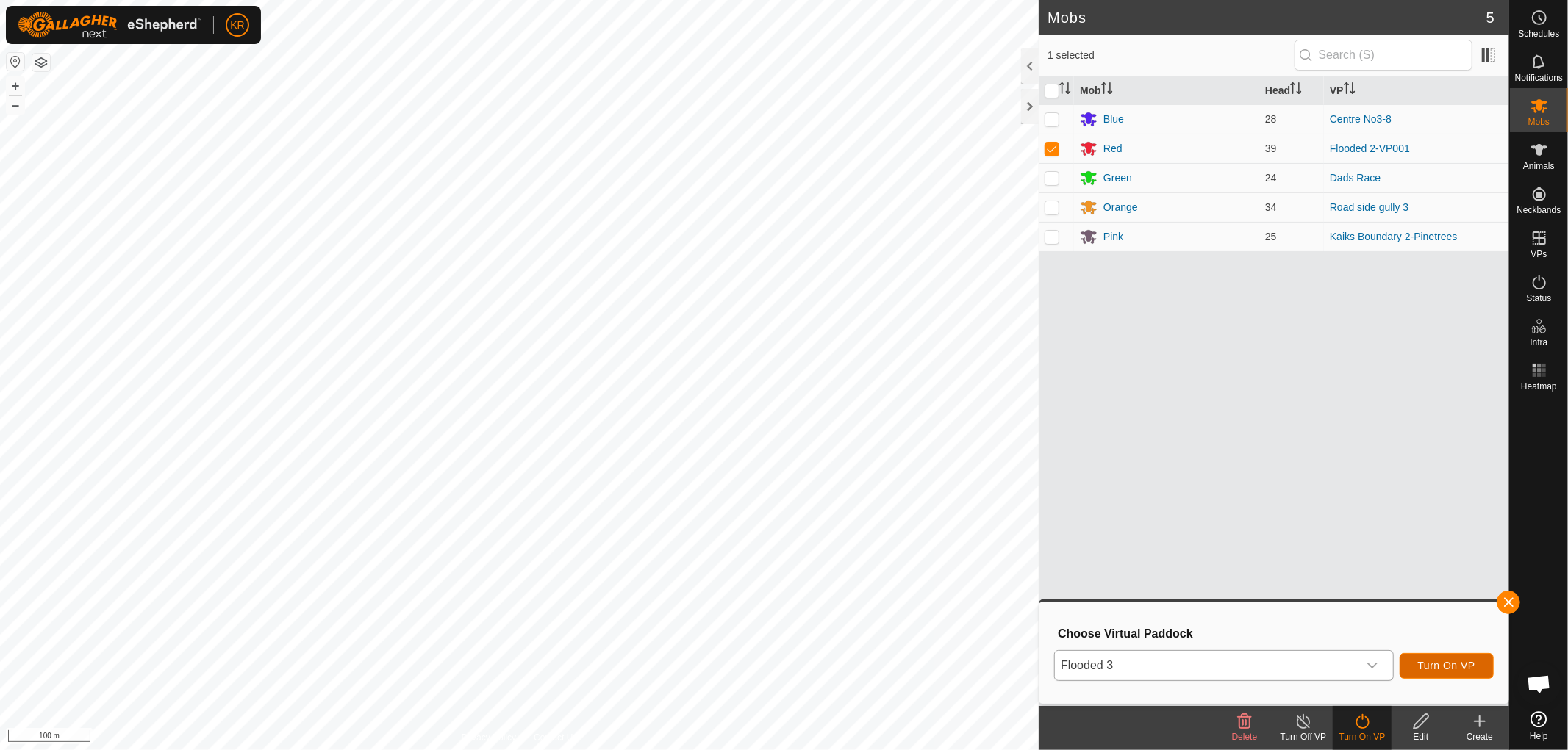
click at [1452, 664] on span "Turn On VP" at bounding box center [1447, 666] width 57 height 12
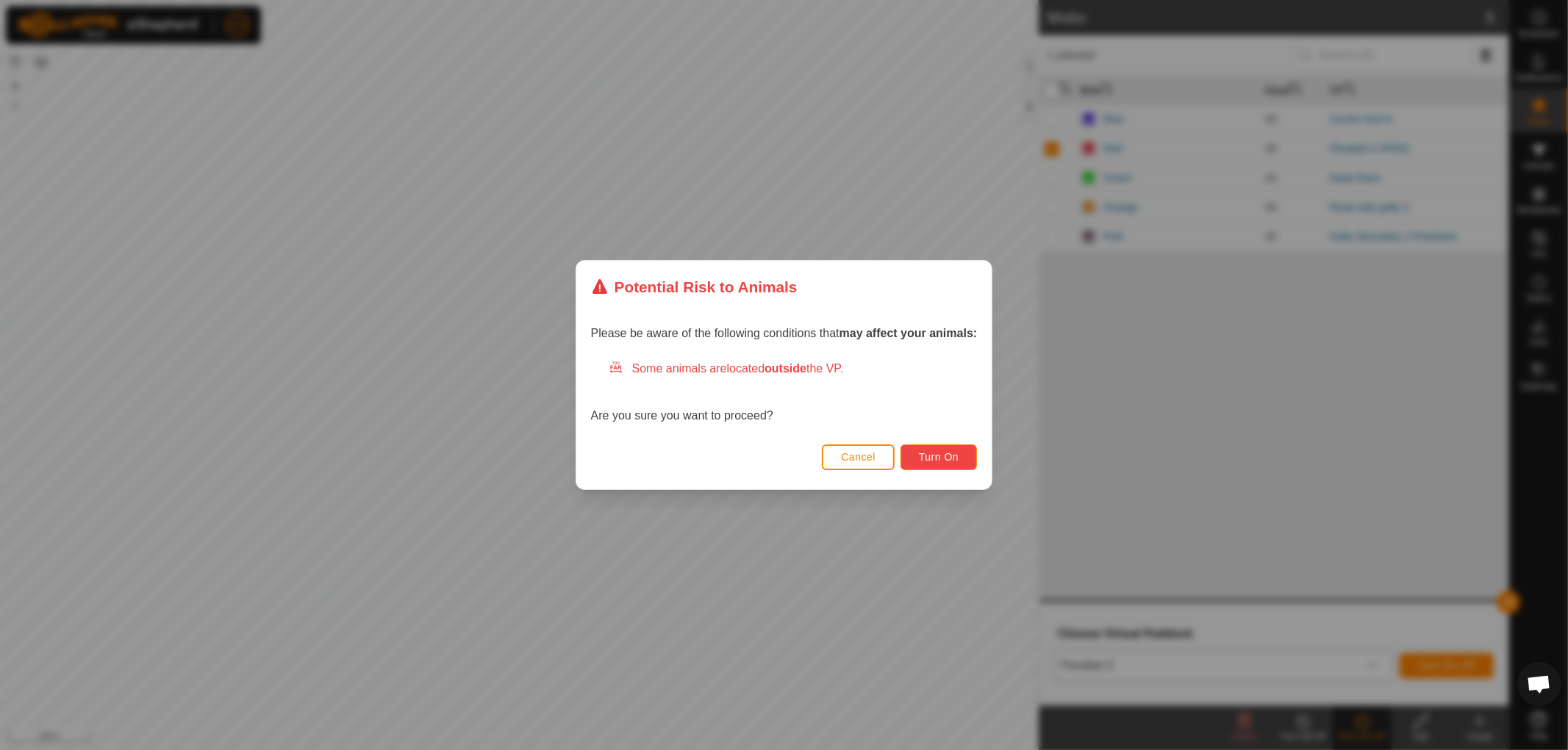
click at [955, 456] on span "Turn On" at bounding box center [938, 457] width 40 height 12
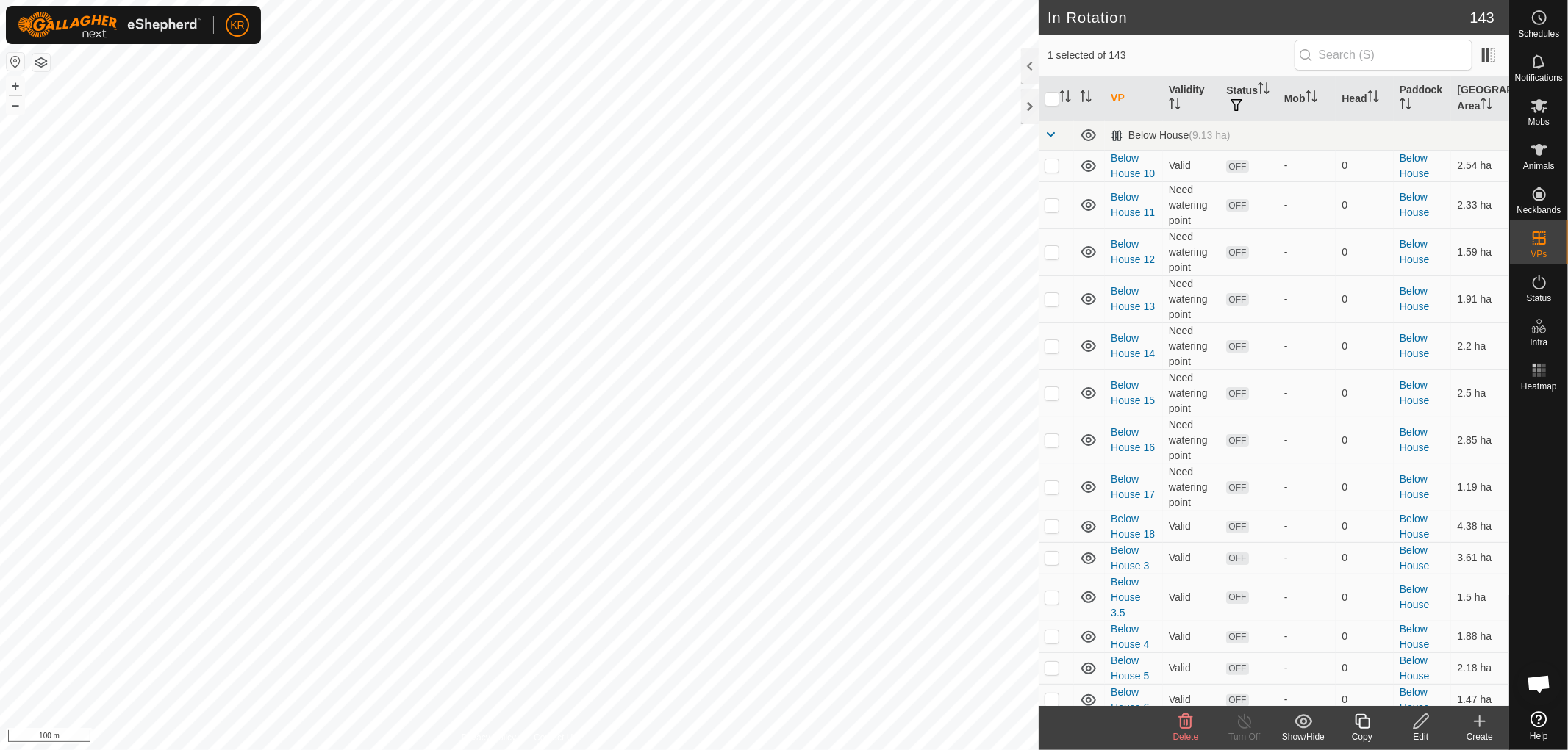
checkbox input "false"
checkbox input "true"
click at [1353, 722] on icon at bounding box center [1362, 721] width 18 height 17
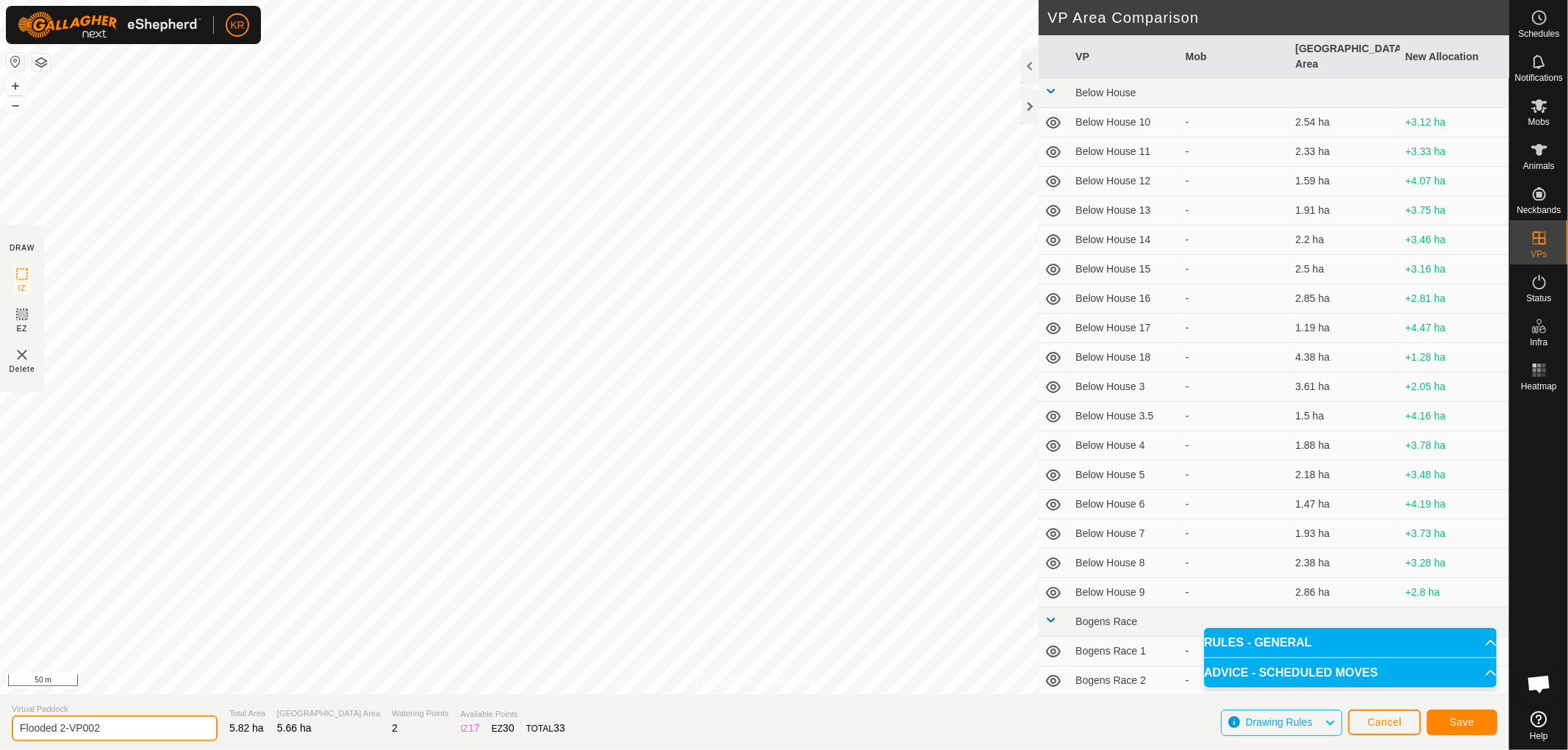
click at [105, 730] on input "Flooded 2-VP002" at bounding box center [115, 728] width 206 height 26
type input "Flooded 2-VP003"
click at [1466, 711] on button "Save" at bounding box center [1462, 722] width 71 height 26
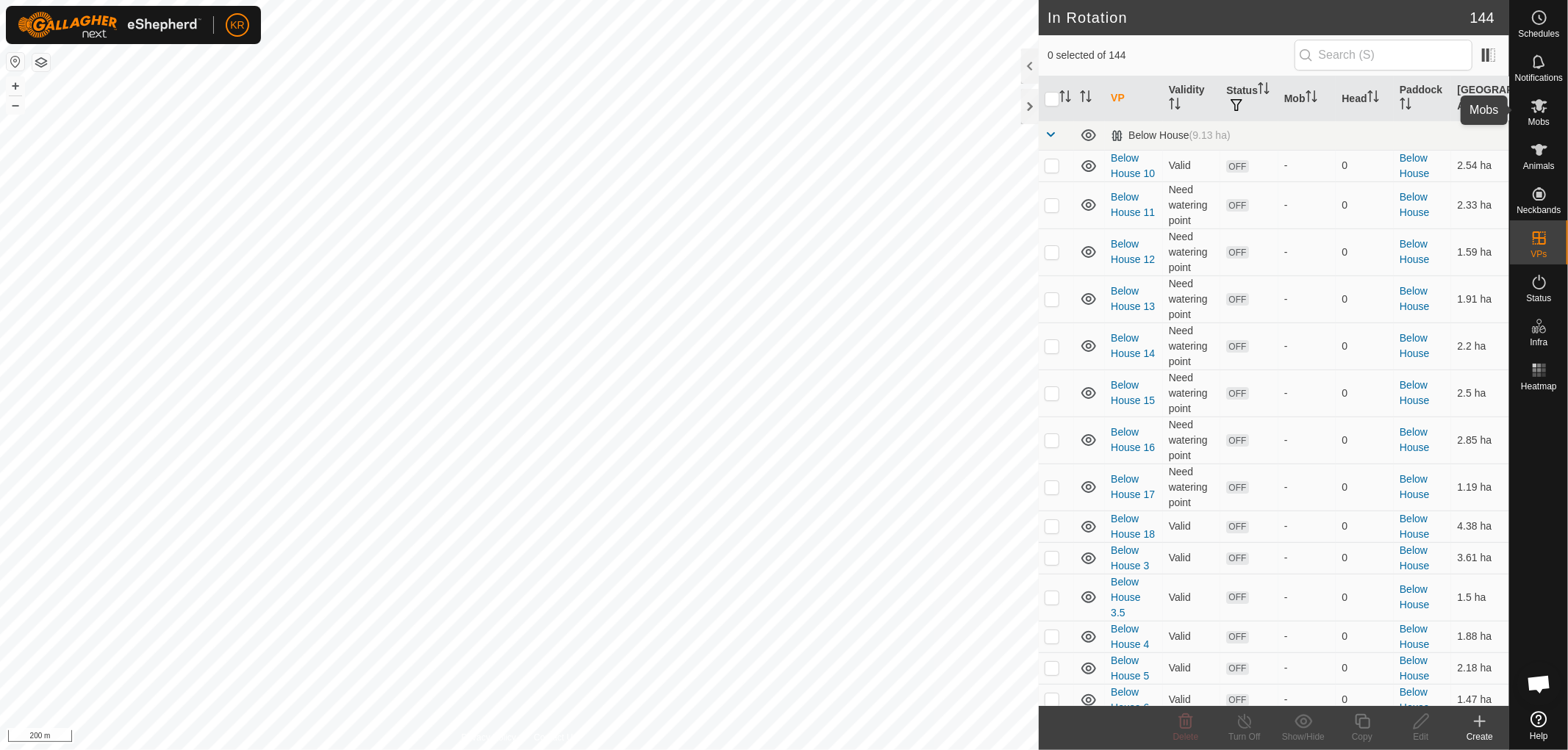
click at [1542, 100] on icon at bounding box center [1539, 105] width 17 height 17
